Goal: Contribute content: Contribute content

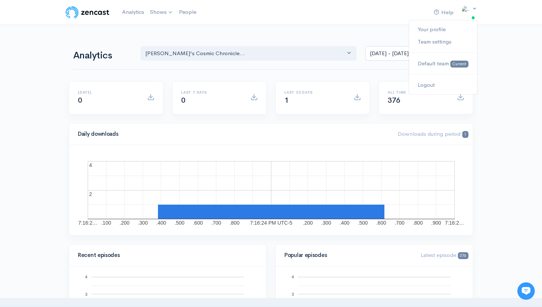
click at [471, 13] on img at bounding box center [466, 9] width 10 height 7
click at [450, 27] on link "Your profile" at bounding box center [443, 29] width 68 height 13
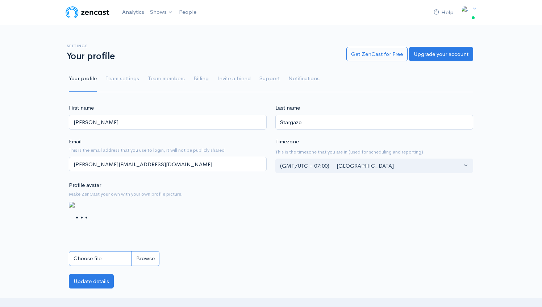
click at [138, 260] on input "Choose file" at bounding box center [114, 258] width 91 height 15
type input "C:\fakepath\violetbeacon666_circular_logo_whimsical_cartoon_futuristic_air__847…"
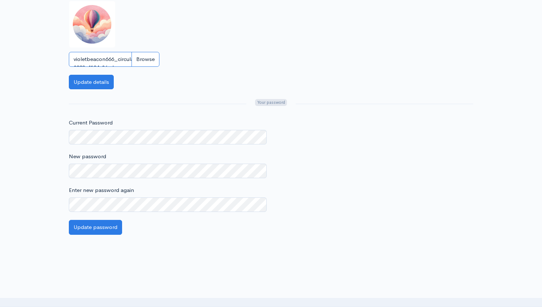
scroll to position [238, 0]
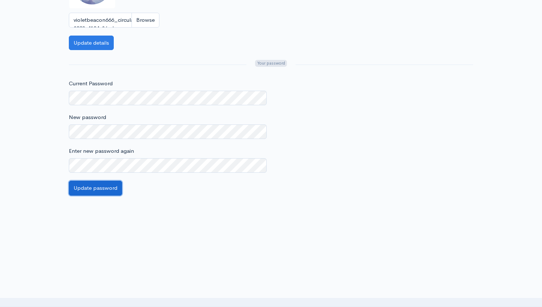
drag, startPoint x: 100, startPoint y: 190, endPoint x: 350, endPoint y: 190, distance: 250.5
click at [350, 190] on div "Current Password New password Enter new password again Update password" at bounding box center [271, 137] width 413 height 116
click at [100, 44] on button "Update details" at bounding box center [91, 43] width 45 height 15
click at [251, 54] on div "First name [PERSON_NAME] Last name Stargaze Email This is the email address tha…" at bounding box center [271, 35] width 413 height 339
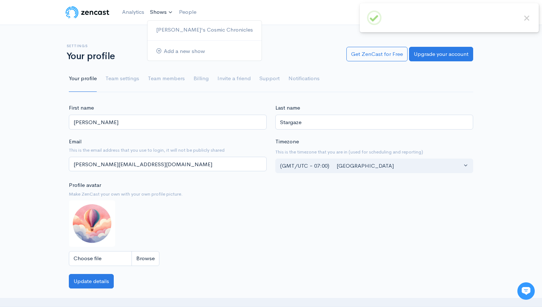
click at [168, 11] on link "Shows" at bounding box center [161, 12] width 29 height 16
click at [168, 24] on link "[PERSON_NAME]'s Cosmic Chronicles" at bounding box center [205, 30] width 114 height 13
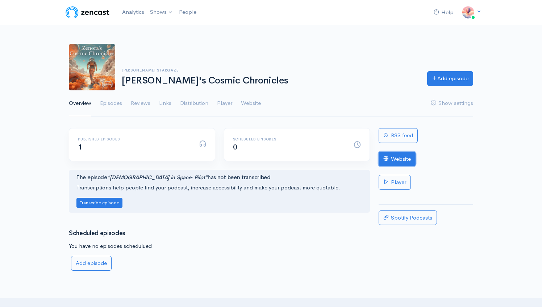
click at [398, 163] on link "Website" at bounding box center [397, 159] width 37 height 15
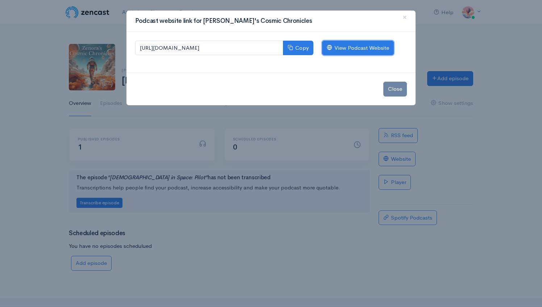
click at [351, 51] on link "View Podcast Website" at bounding box center [358, 48] width 72 height 15
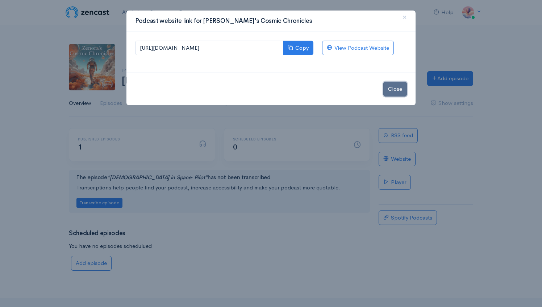
click at [394, 91] on button "Close" at bounding box center [396, 89] width 24 height 15
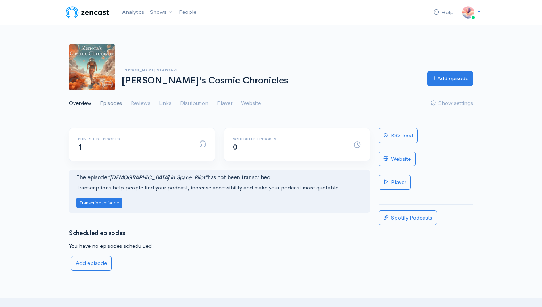
click at [109, 105] on link "Episodes" at bounding box center [111, 103] width 22 height 26
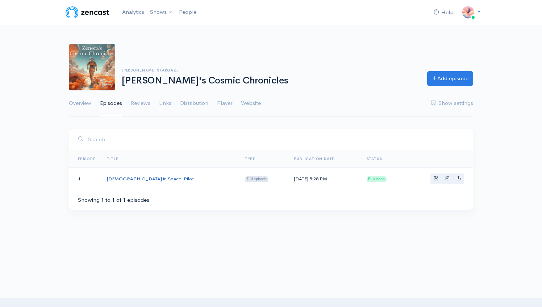
click at [134, 179] on link "[DEMOGRAPHIC_DATA] in Space: Pilot" at bounding box center [150, 178] width 87 height 6
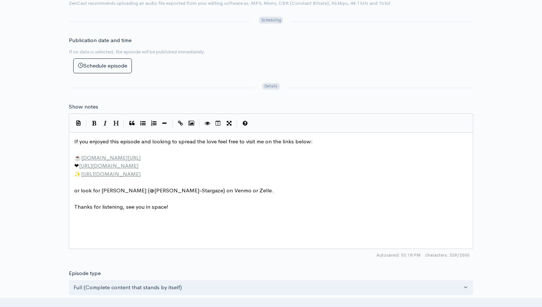
scroll to position [3, 0]
click at [92, 153] on pre "​" at bounding box center [271, 149] width 397 height 8
click at [75, 139] on span "If you enjoyed this episode and looking to spread the love feel free to visit m…" at bounding box center [193, 141] width 239 height 7
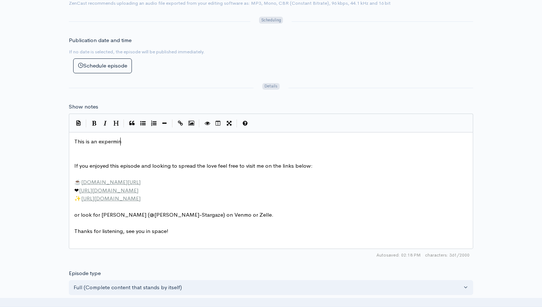
type textarea "This is an expermine"
type textarea "e"
type textarea "imental edpiso"
type textarea "is"
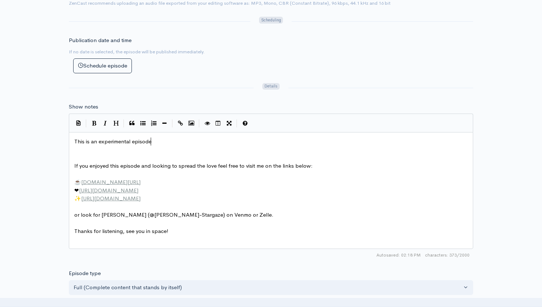
type textarea "pisode,"
type textarea ". If you'd like to follow"
type textarea "o listen to o"
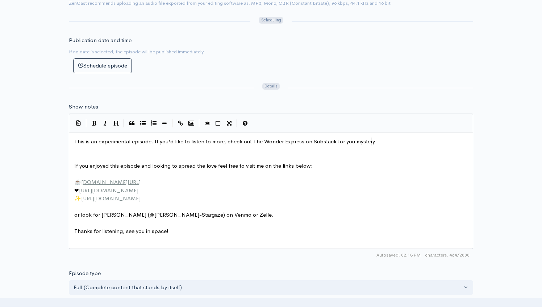
type textarea "more, check out The Wonder Express on Substack for you mystery"
click at [352, 145] on pre "This is an experimental episode. If you'd like to listen to more, check out The…" at bounding box center [271, 141] width 397 height 8
click at [384, 143] on pre "This is an experimental episode. If you'd like to listen to more, check out The…" at bounding box center [271, 141] width 397 height 8
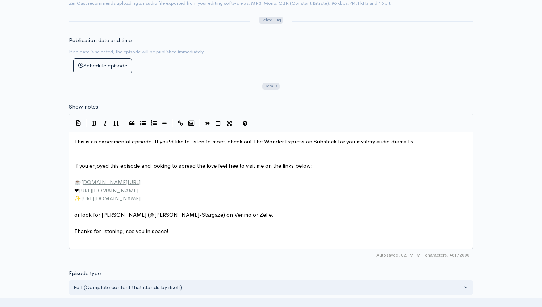
type textarea "audio drama fix."
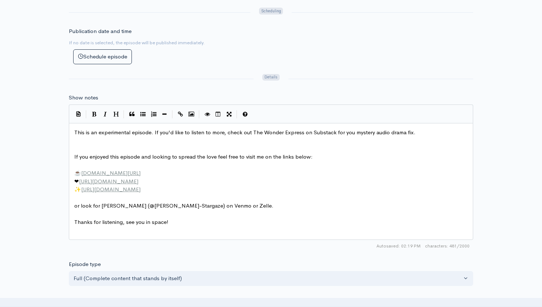
scroll to position [338, 0]
